Goal: Contribute content

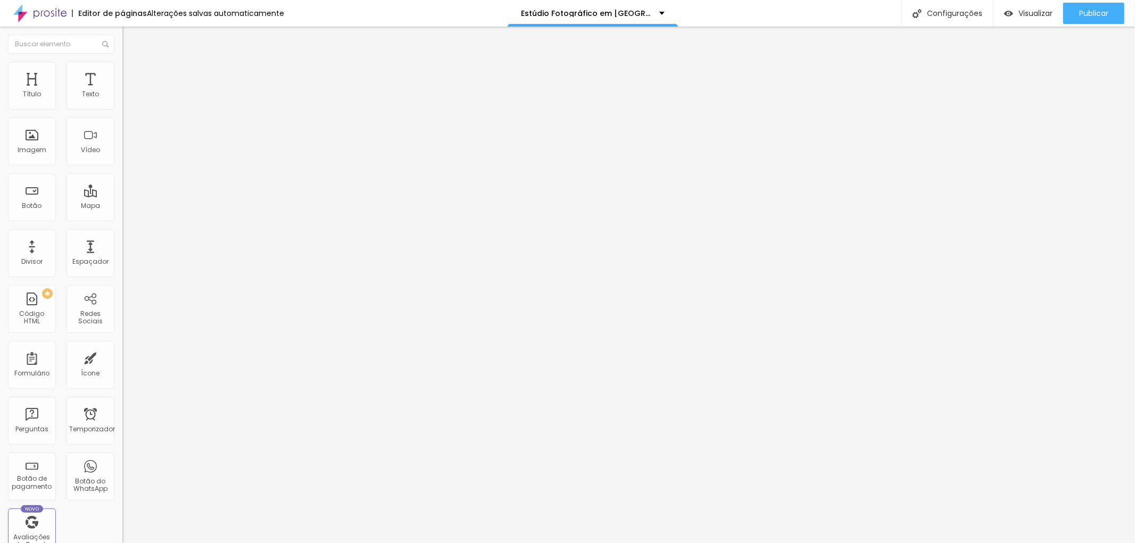
click at [129, 92] on font "Adicionar imagem" at bounding box center [160, 86] width 62 height 9
click at [122, 107] on input "text" at bounding box center [186, 102] width 128 height 11
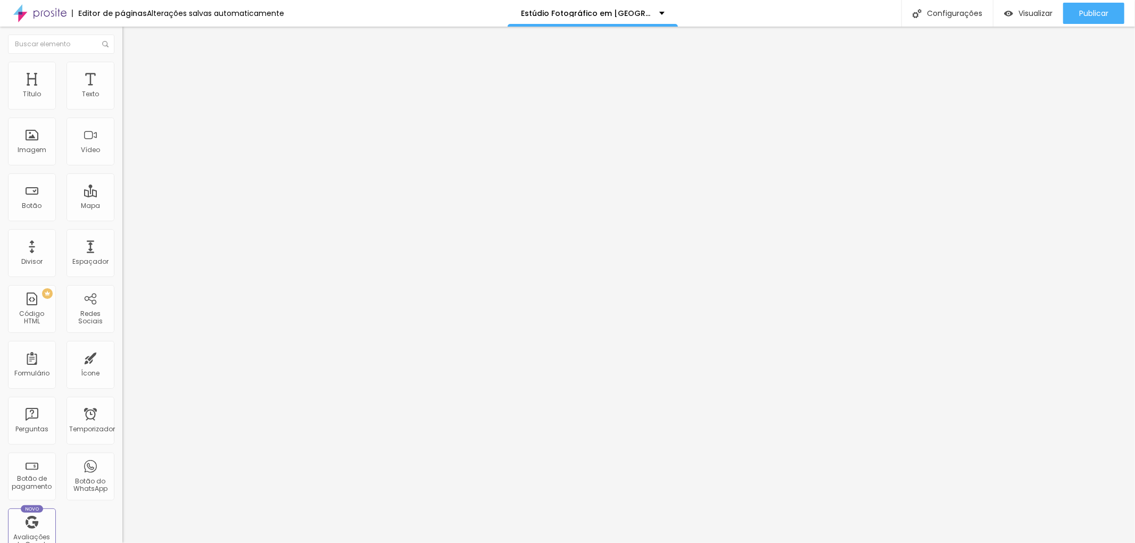
click at [122, 107] on input "text" at bounding box center [186, 102] width 128 height 11
paste input "retrato_fotográfico_de_corporativo_masculino_em_sp.jpg"
type input "retrato_fotográfico_de_corporativo_masculino_em_sp.jpg"
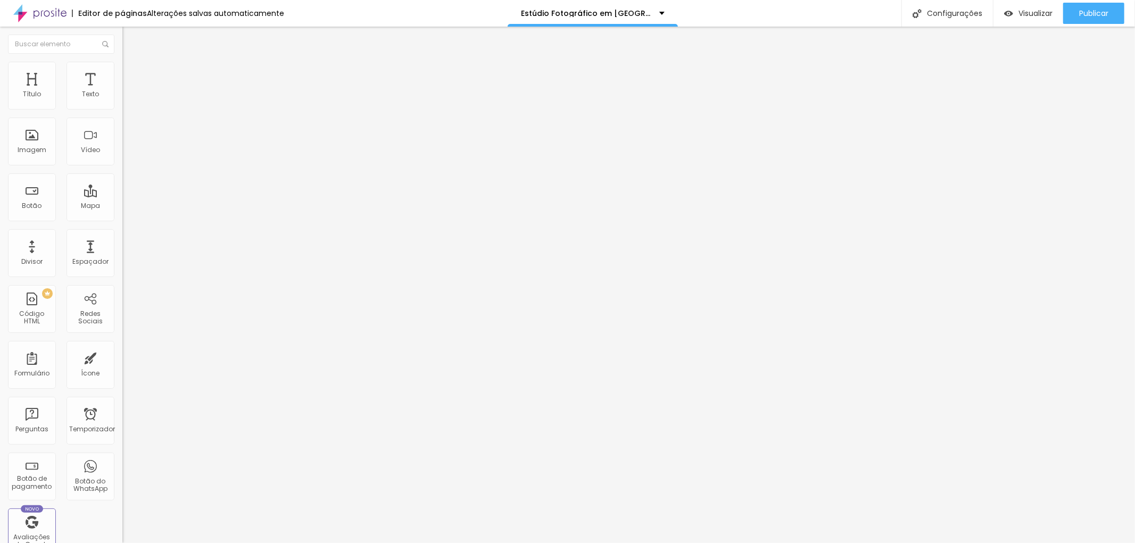
drag, startPoint x: 45, startPoint y: 289, endPoint x: 0, endPoint y: 288, distance: 44.7
click at [122, 243] on div "Adicionar imagem Descrição da imagem (Alt) retrato_fotográfico_de_corporativo_m…" at bounding box center [183, 163] width 122 height 160
paste input "[URL][DOMAIN_NAME]"
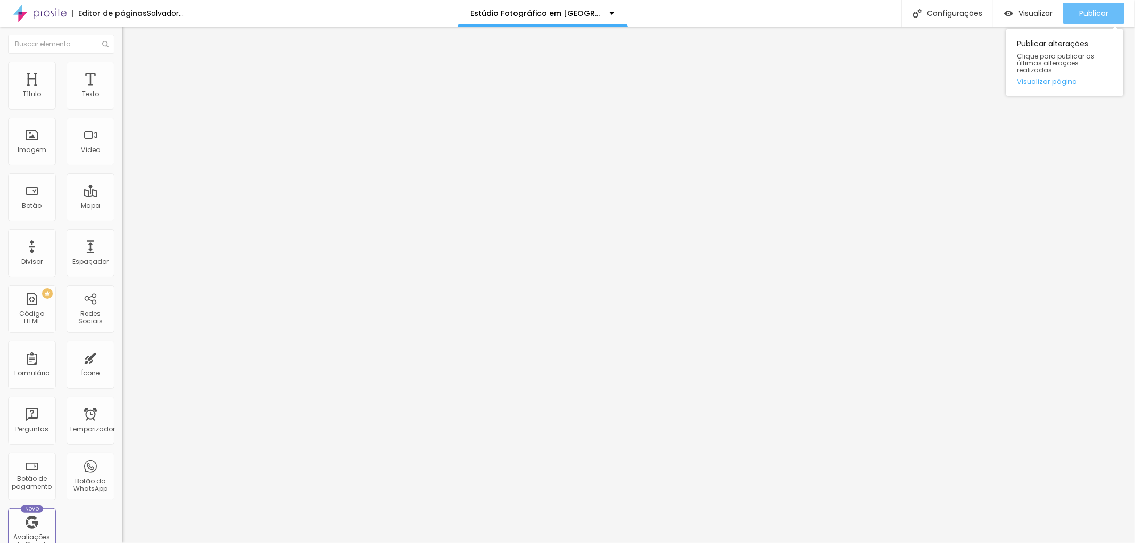
type input "[URL][DOMAIN_NAME]"
click at [1099, 3] on div "Publicar" at bounding box center [1093, 13] width 29 height 21
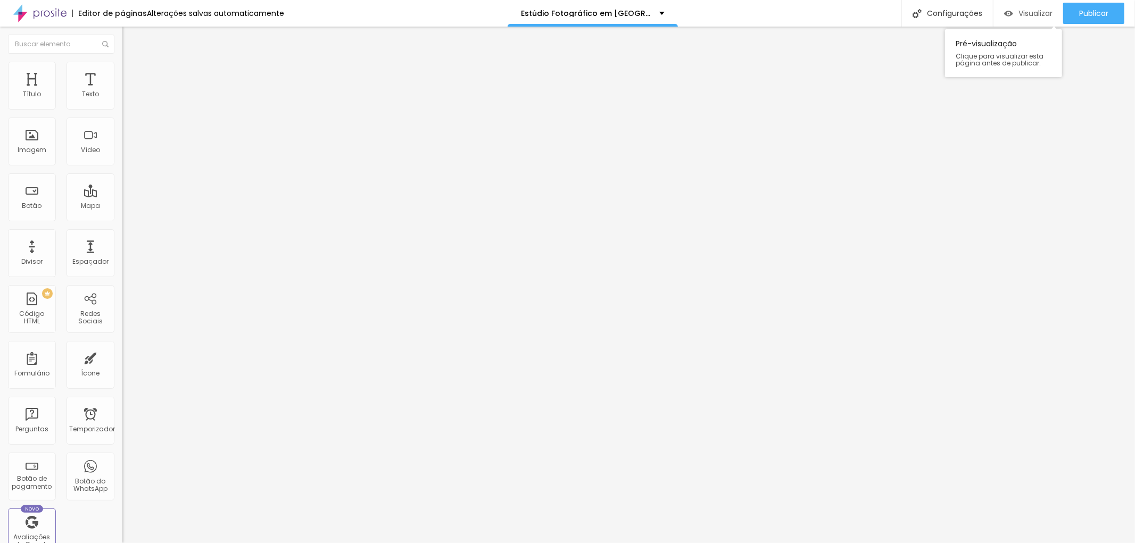
click at [1038, 14] on font "Visualizar" at bounding box center [1036, 13] width 34 height 11
click at [962, 8] on font "Configurações" at bounding box center [954, 13] width 55 height 11
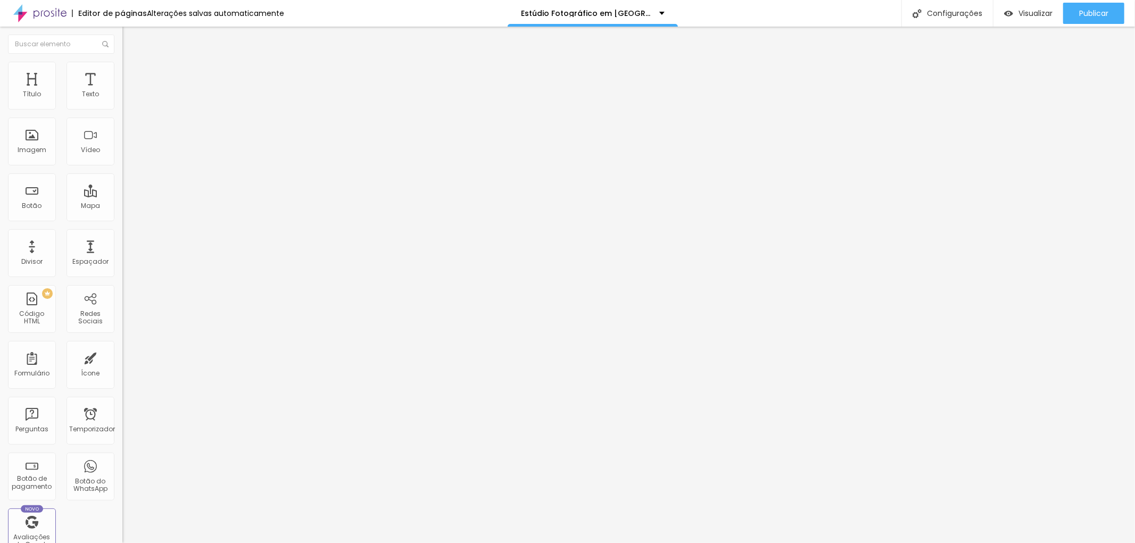
click at [650, 13] on div "Estúdio Fotográfico em [GEOGRAPHIC_DATA]" at bounding box center [593, 13] width 144 height 7
click at [954, 15] on font "Configurações" at bounding box center [954, 13] width 55 height 11
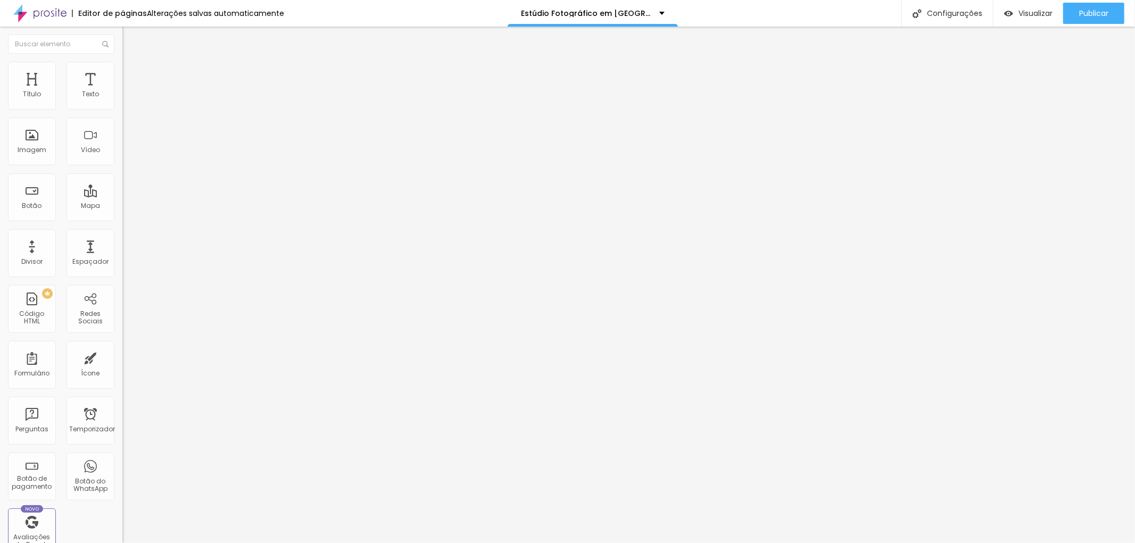
drag, startPoint x: 704, startPoint y: 205, endPoint x: 448, endPoint y: 197, distance: 256.1
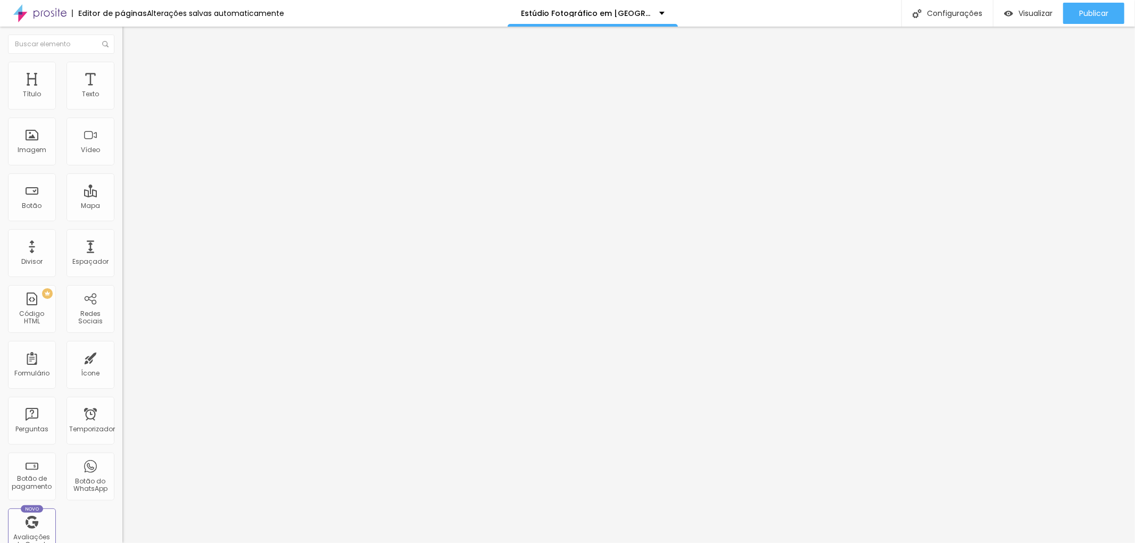
type input "/estudio-fotografico-em-[GEOGRAPHIC_DATA]"
click at [1029, 13] on font "Visualizar" at bounding box center [1036, 13] width 34 height 11
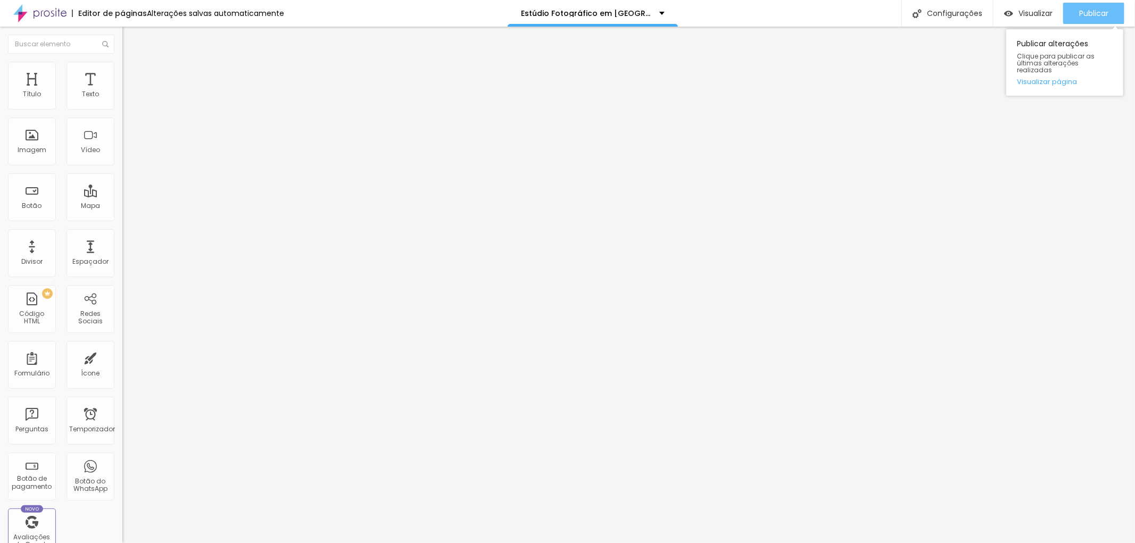
click at [1083, 11] on font "Publicar" at bounding box center [1093, 13] width 29 height 11
